Goal: Check status

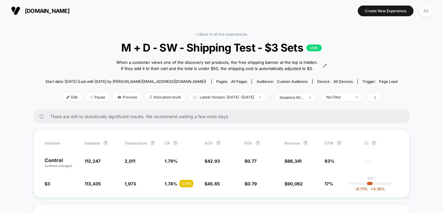
click at [9, 6] on button "[DOMAIN_NAME]" at bounding box center [40, 11] width 62 height 10
